Goal: Task Accomplishment & Management: Complete application form

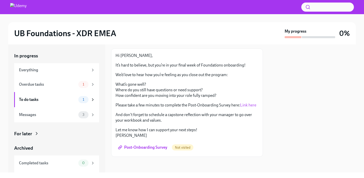
scroll to position [34, 0]
click at [49, 84] on div "Overdue tasks" at bounding box center [47, 85] width 57 height 6
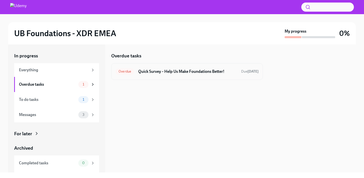
click at [192, 70] on h6 "Quick Survey – Help Us Make Foundations Better!" at bounding box center [187, 72] width 99 height 6
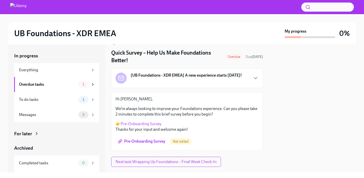
scroll to position [24, 0]
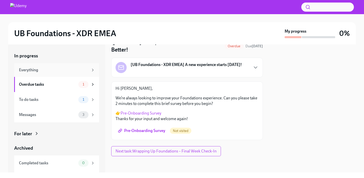
click at [58, 72] on div "Everything" at bounding box center [54, 70] width 70 height 6
